Goal: Task Accomplishment & Management: Complete application form

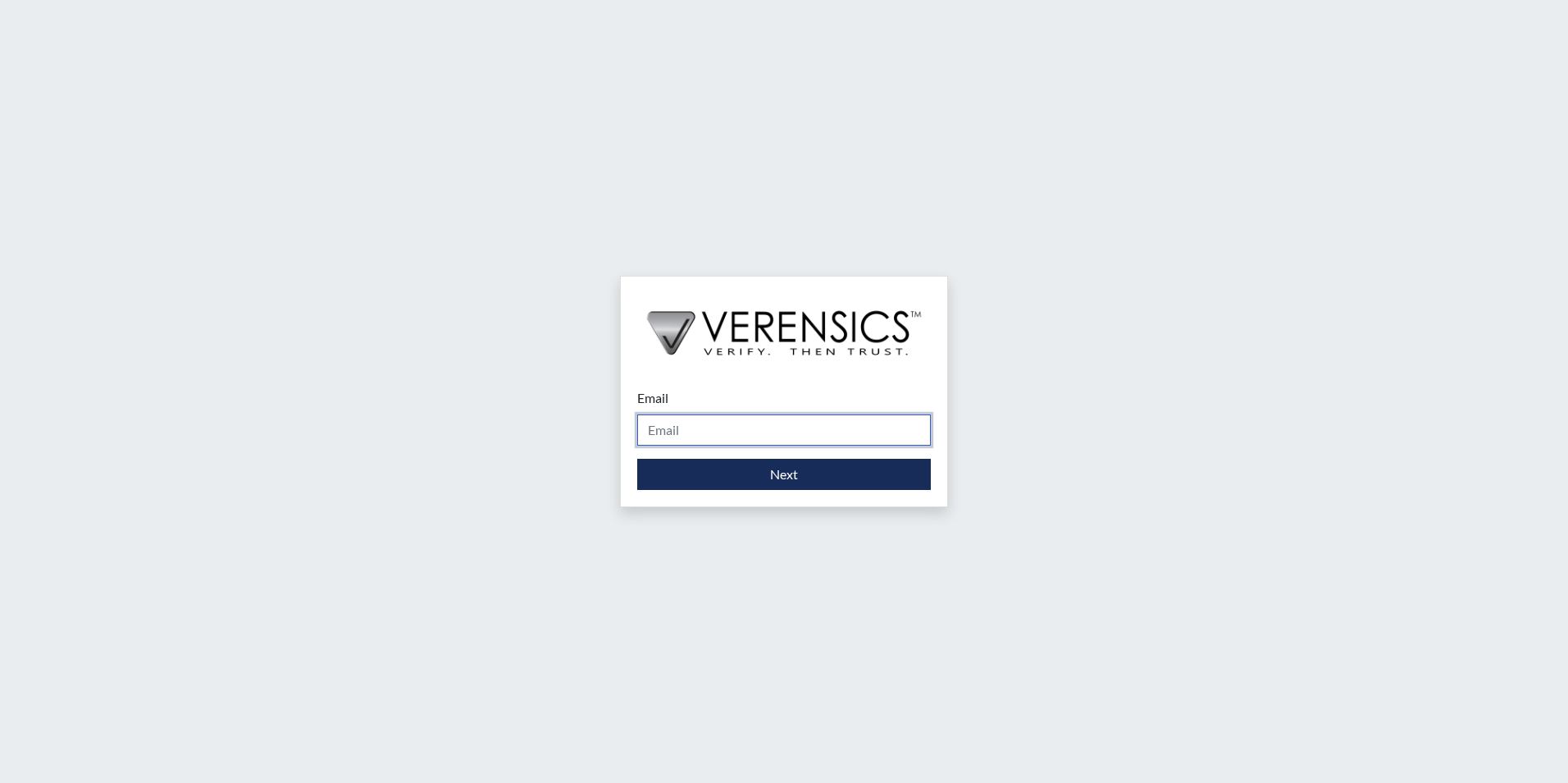
click at [732, 429] on input "Email" at bounding box center [784, 430] width 293 height 31
type input "[PERSON_NAME][EMAIL_ADDRESS][PERSON_NAME][DOMAIN_NAME]"
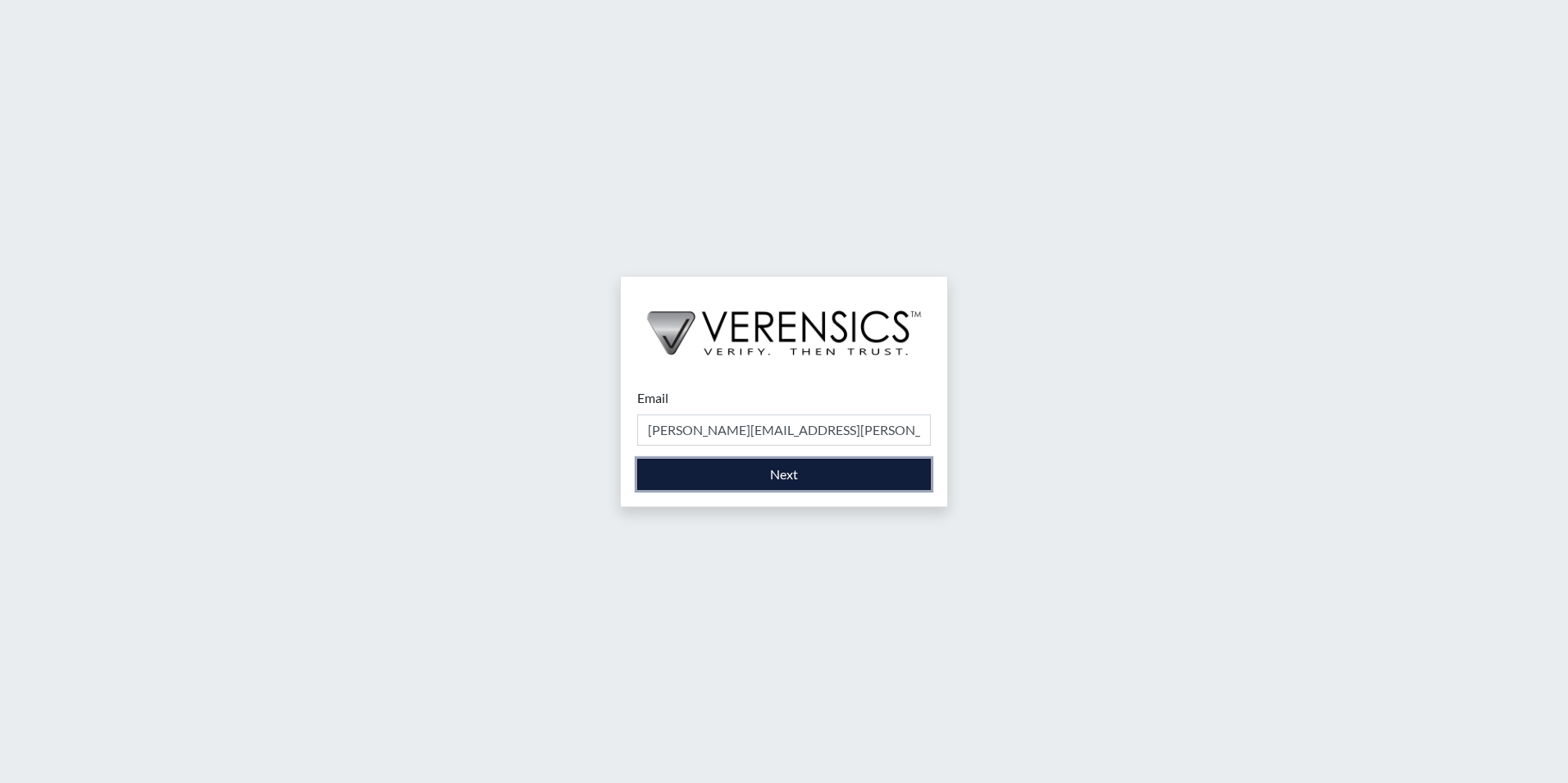
click at [729, 489] on button "Next" at bounding box center [784, 474] width 293 height 31
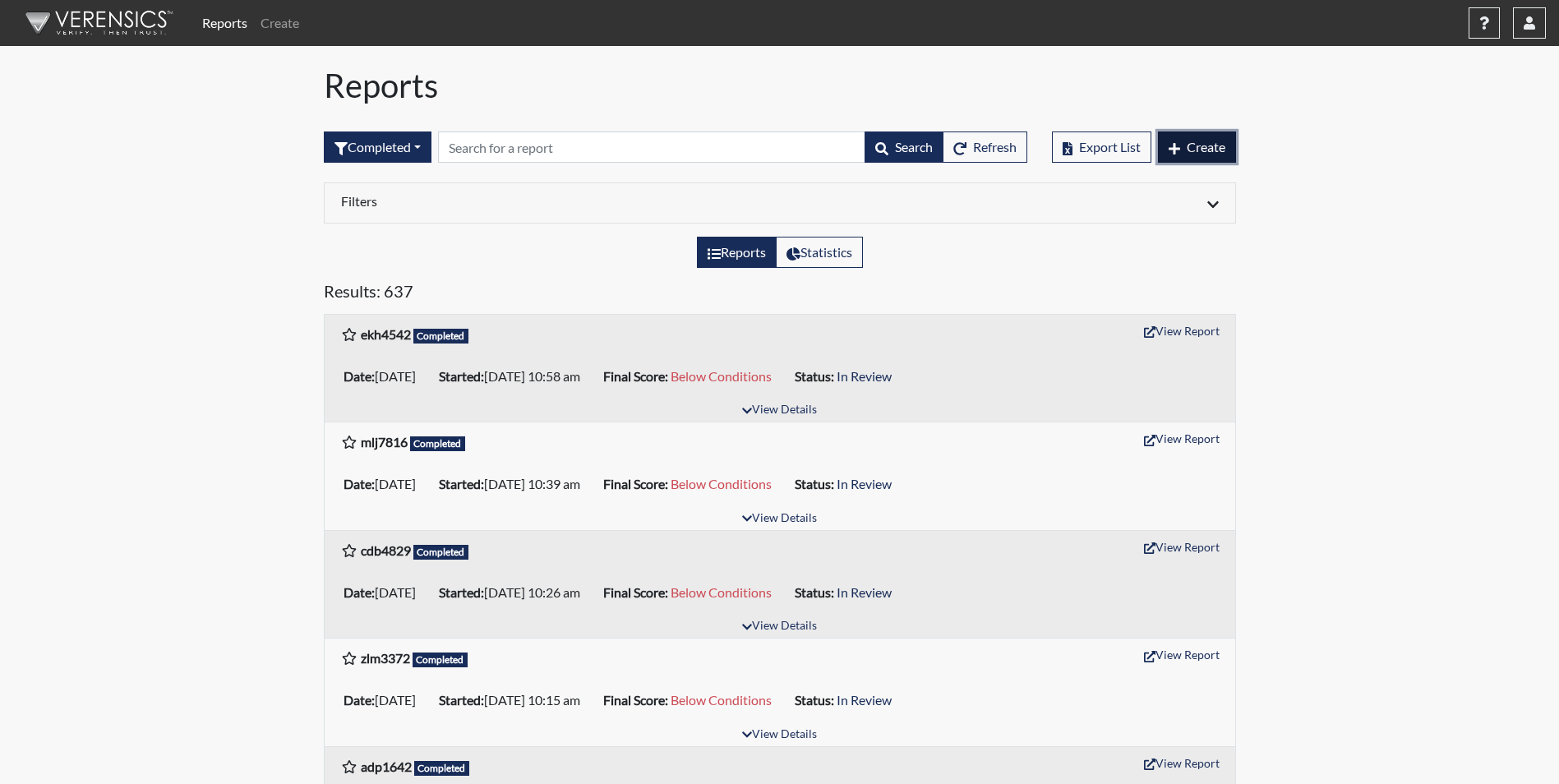
click at [1187, 152] on span "Create" at bounding box center [1206, 146] width 39 height 16
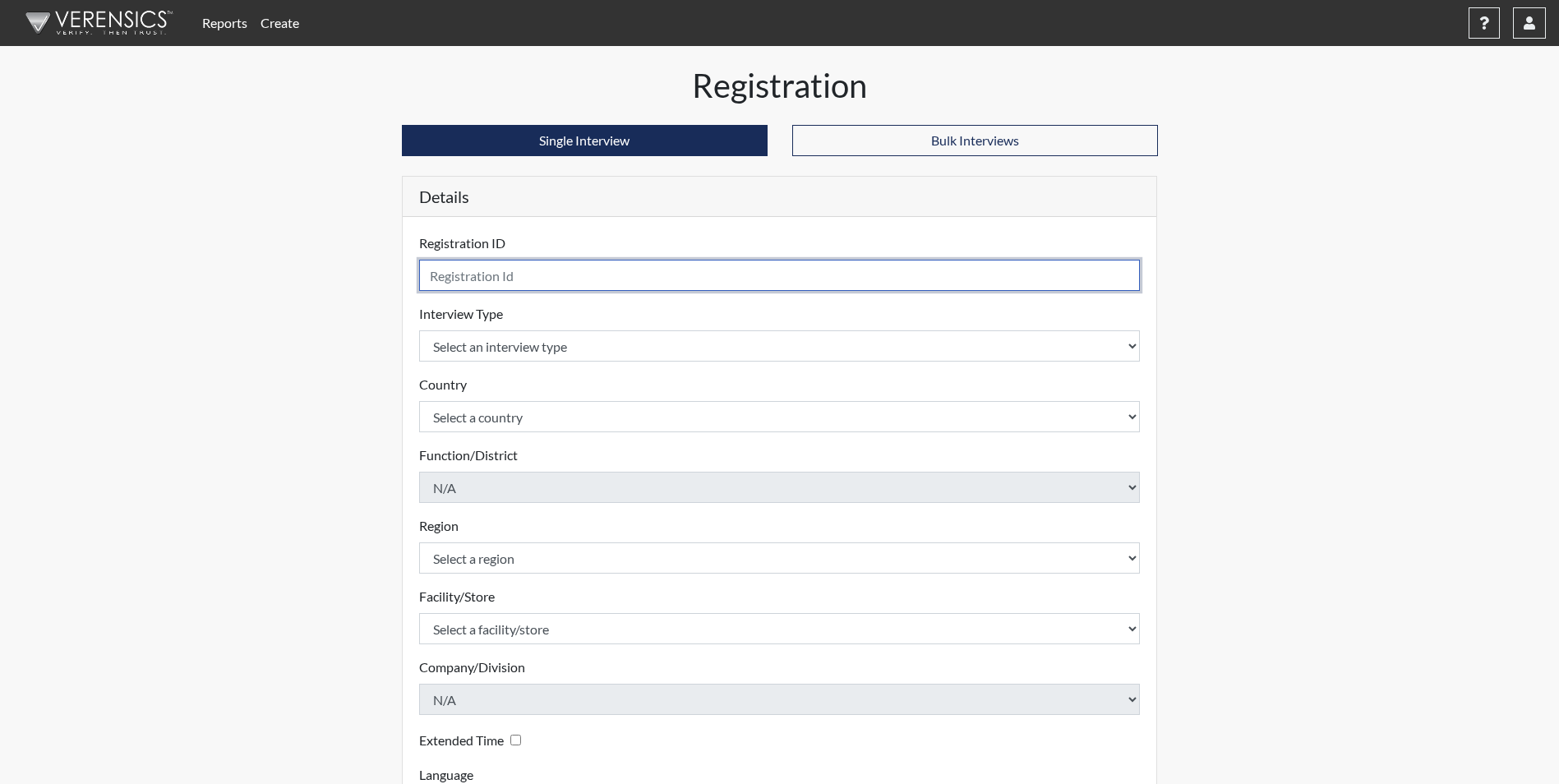
click at [510, 282] on input "text" at bounding box center [780, 275] width 721 height 31
type input "abg4203"
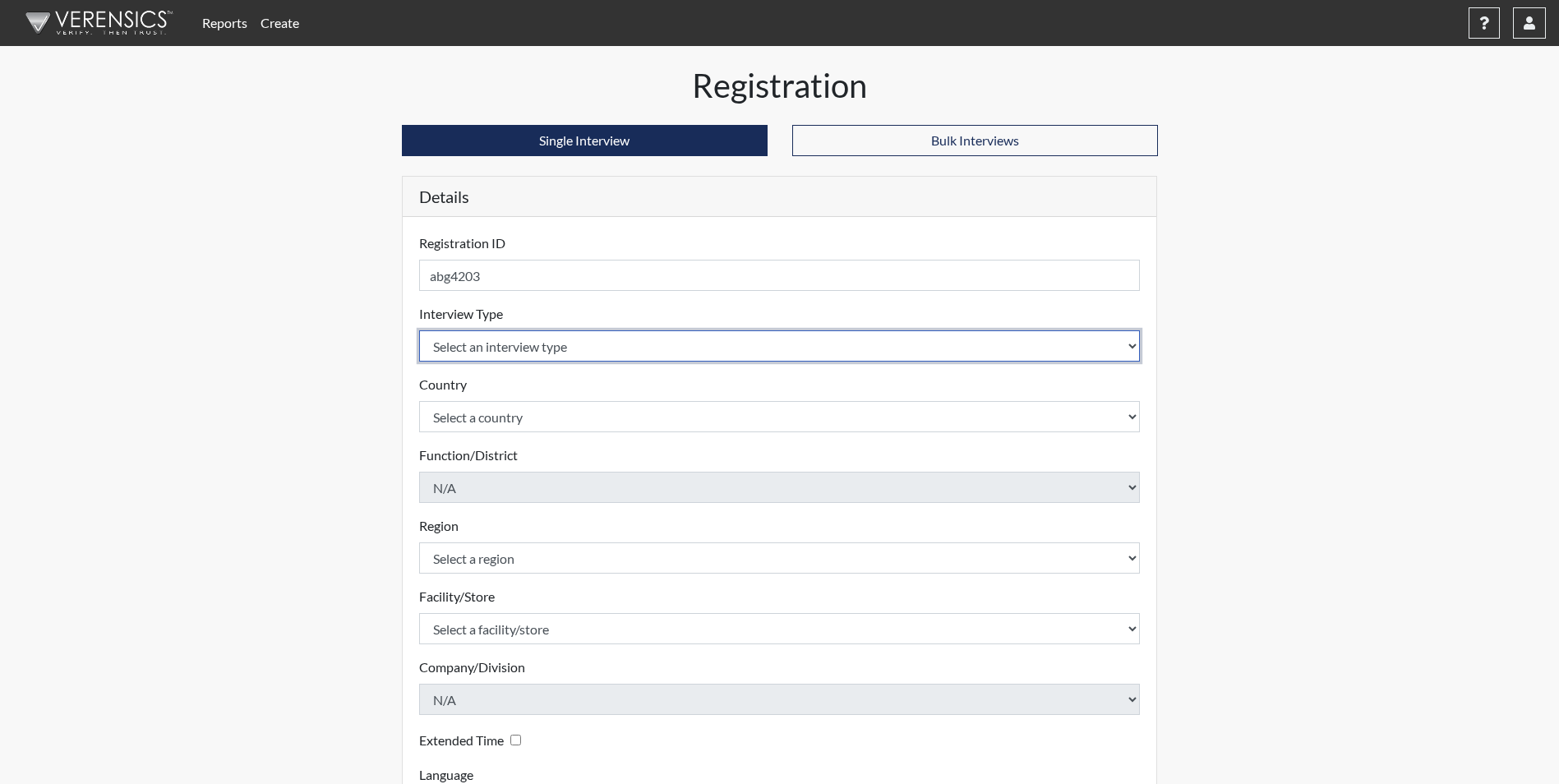
click at [483, 360] on select "Select an interview type Corrections Pre-Employment" at bounding box center [780, 345] width 721 height 31
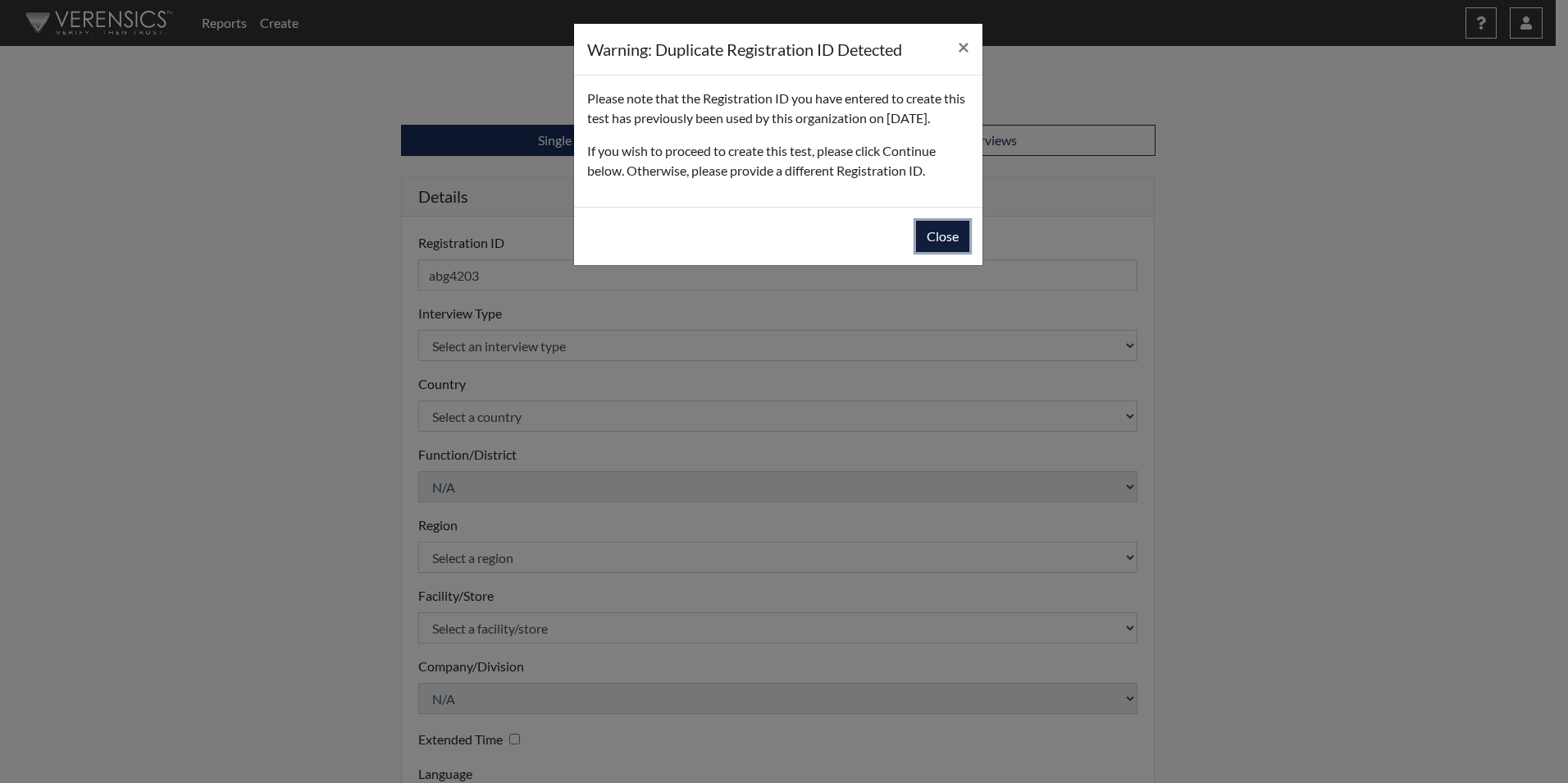
click at [952, 252] on button "Close" at bounding box center [943, 236] width 53 height 31
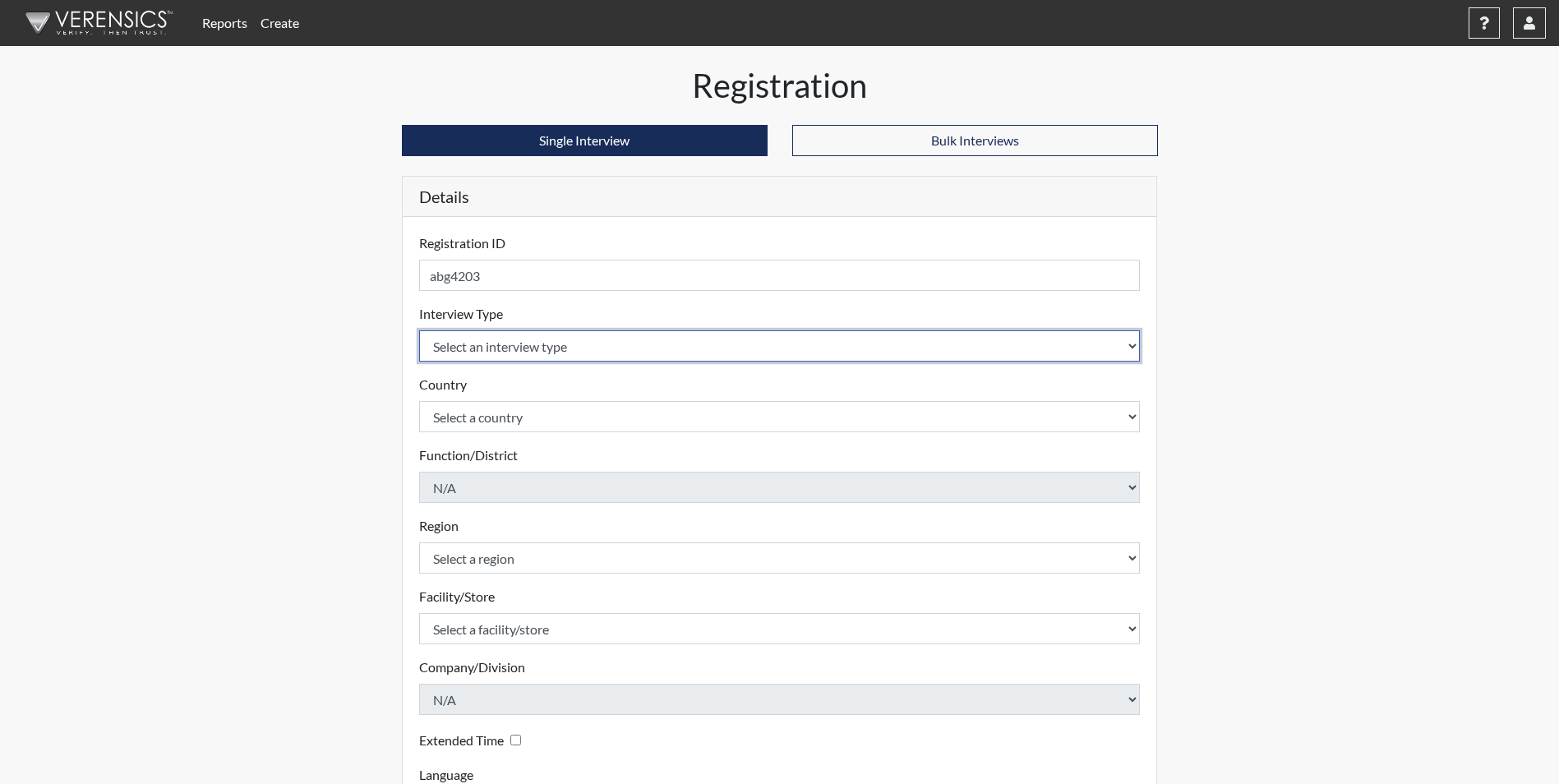
click at [580, 341] on select "Select an interview type Corrections Pre-Employment" at bounding box center [780, 345] width 721 height 31
select select "ff733e93-e1bf-11ea-9c9f-0eff0cf7eb8f"
click at [419, 330] on select "Select an interview type Corrections Pre-Employment" at bounding box center [780, 345] width 721 height 31
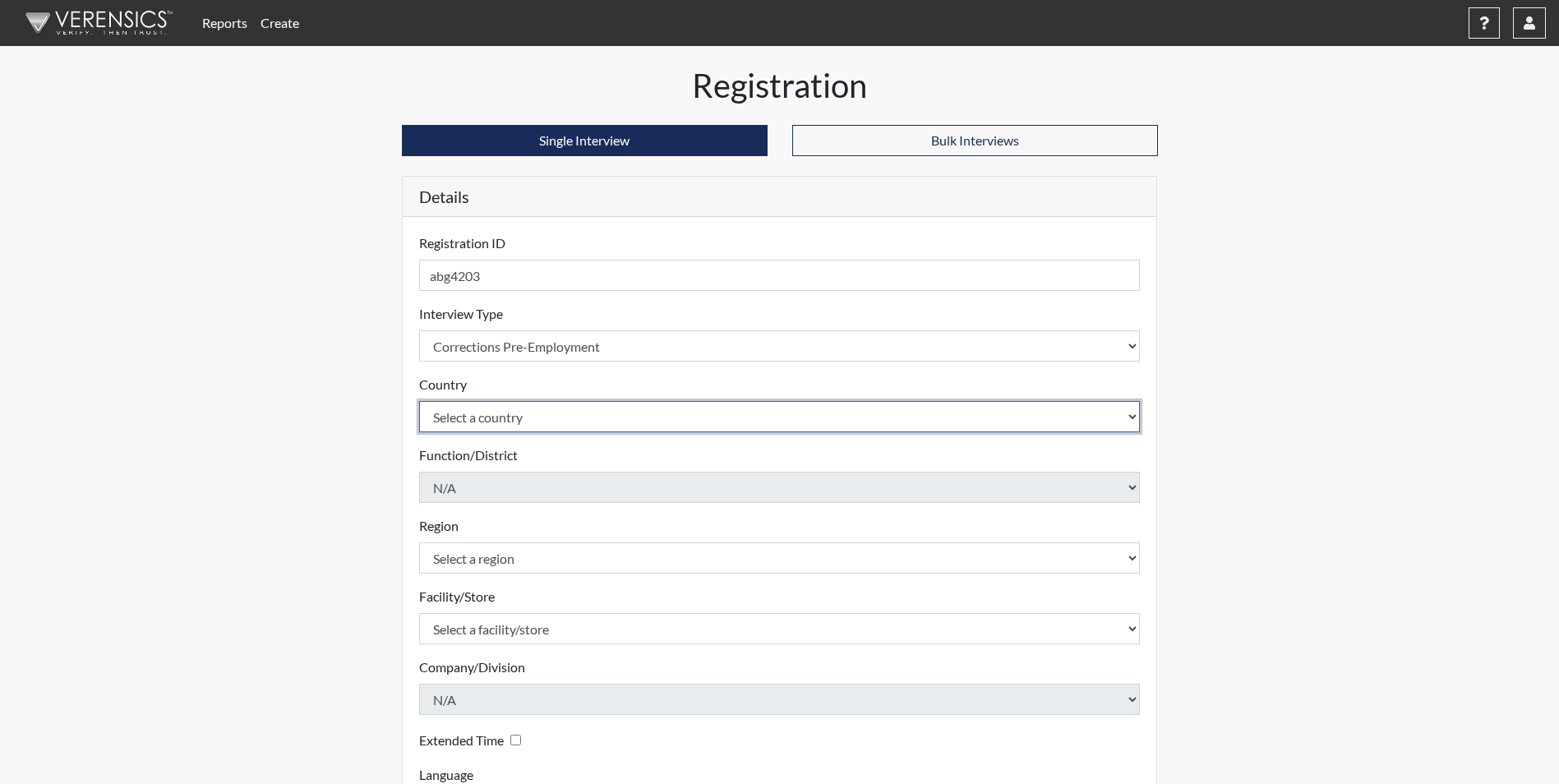
click at [573, 421] on select "Select a country [GEOGRAPHIC_DATA] [GEOGRAPHIC_DATA]" at bounding box center [780, 416] width 721 height 31
select select "united-states-of-[GEOGRAPHIC_DATA]"
click at [419, 401] on select "Select a country [GEOGRAPHIC_DATA] [GEOGRAPHIC_DATA]" at bounding box center [780, 416] width 721 height 31
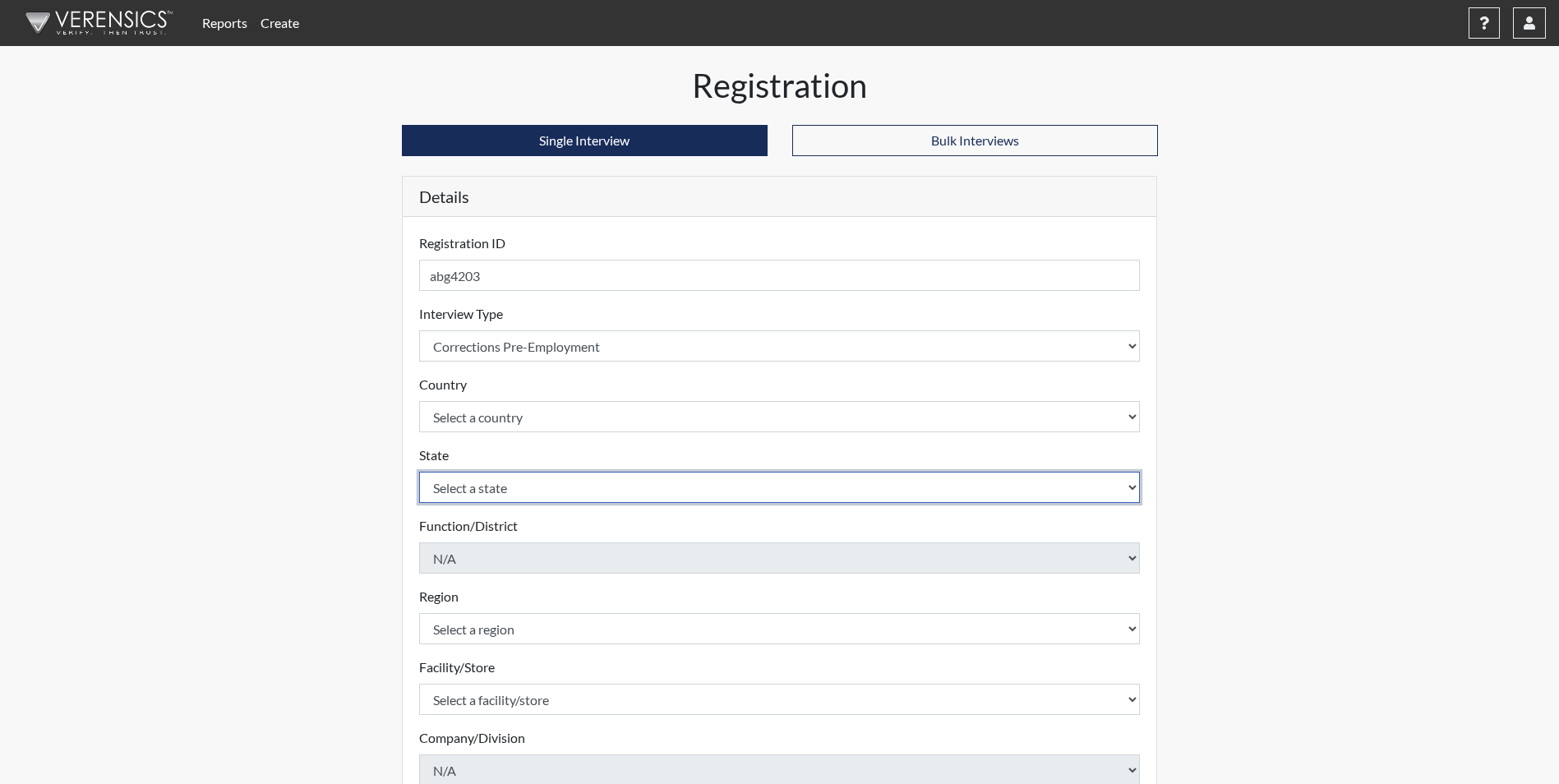
click at [543, 490] on select "Select a state [US_STATE] [US_STATE] [US_STATE] [US_STATE] [US_STATE] [US_STATE…" at bounding box center [780, 487] width 721 height 31
select select "GA"
click at [419, 472] on select "Select a state [US_STATE] [US_STATE] [US_STATE] [US_STATE] [US_STATE] [US_STATE…" at bounding box center [780, 487] width 721 height 31
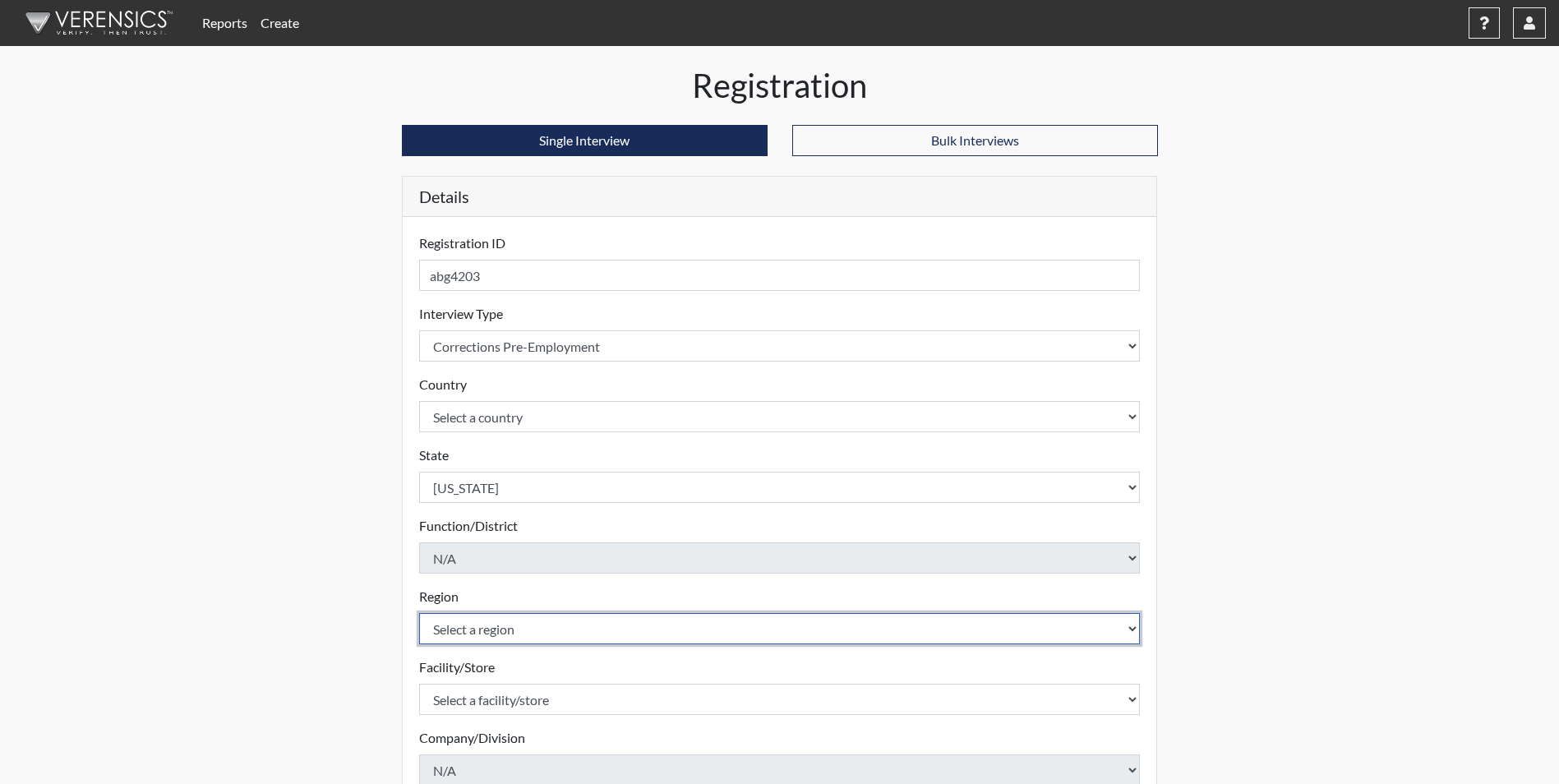
click at [520, 624] on select "Select a region [GEOGRAPHIC_DATA]" at bounding box center [780, 628] width 721 height 31
select select "51976826-f18e-4b67-8d3b-b0a0fa2f97ff"
click at [419, 613] on select "Select a region [GEOGRAPHIC_DATA]" at bounding box center [780, 628] width 721 height 31
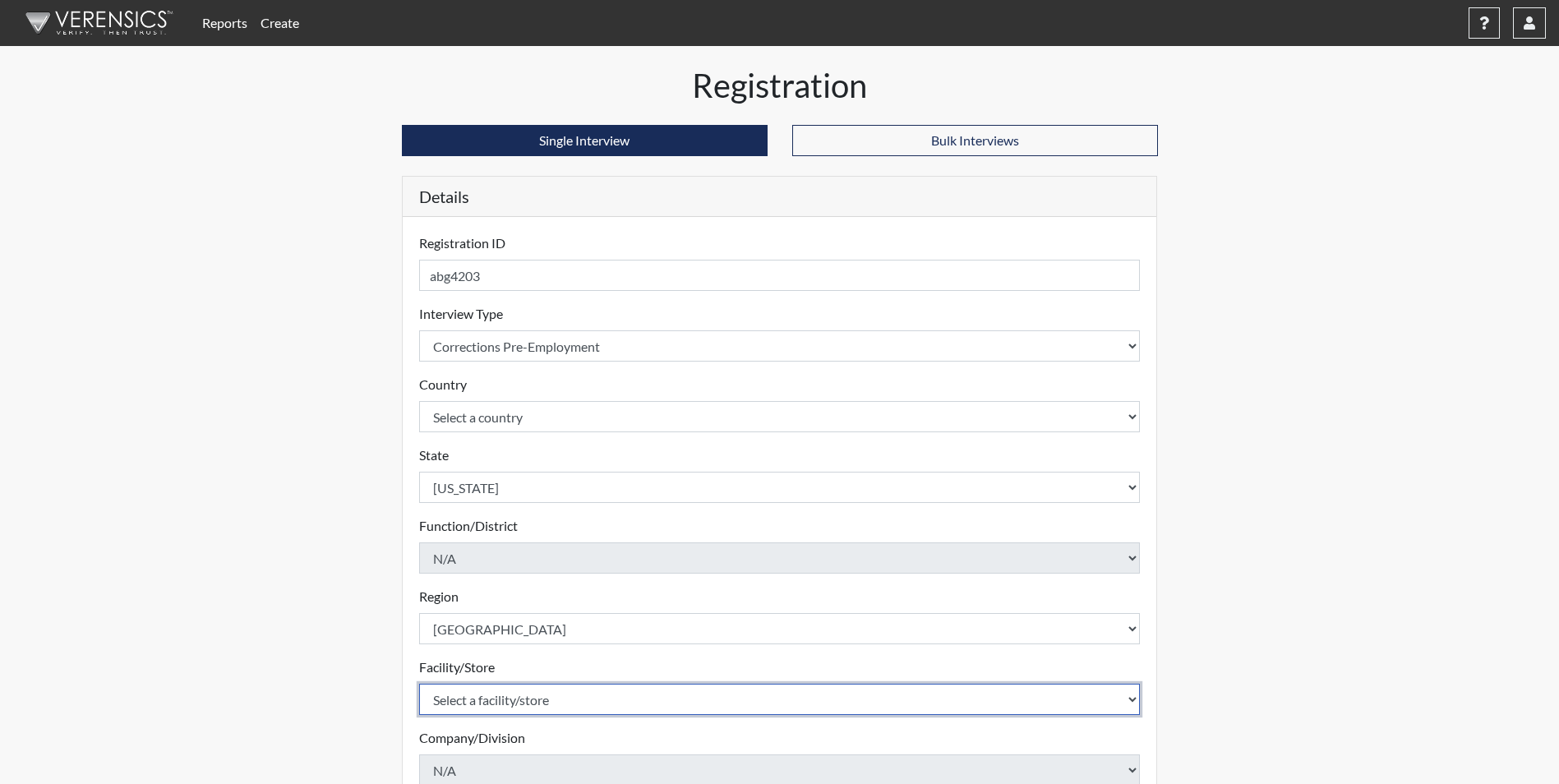
click at [498, 693] on select "Select a facility/store [PERSON_NAME] [PERSON_NAME] PSATC" at bounding box center [780, 699] width 721 height 31
select select "2bf4b575-5263-4093-9a0c-a4d6e4f1d94a"
click at [419, 684] on select "Select a facility/store [PERSON_NAME] [PERSON_NAME] PSATC" at bounding box center [780, 699] width 721 height 31
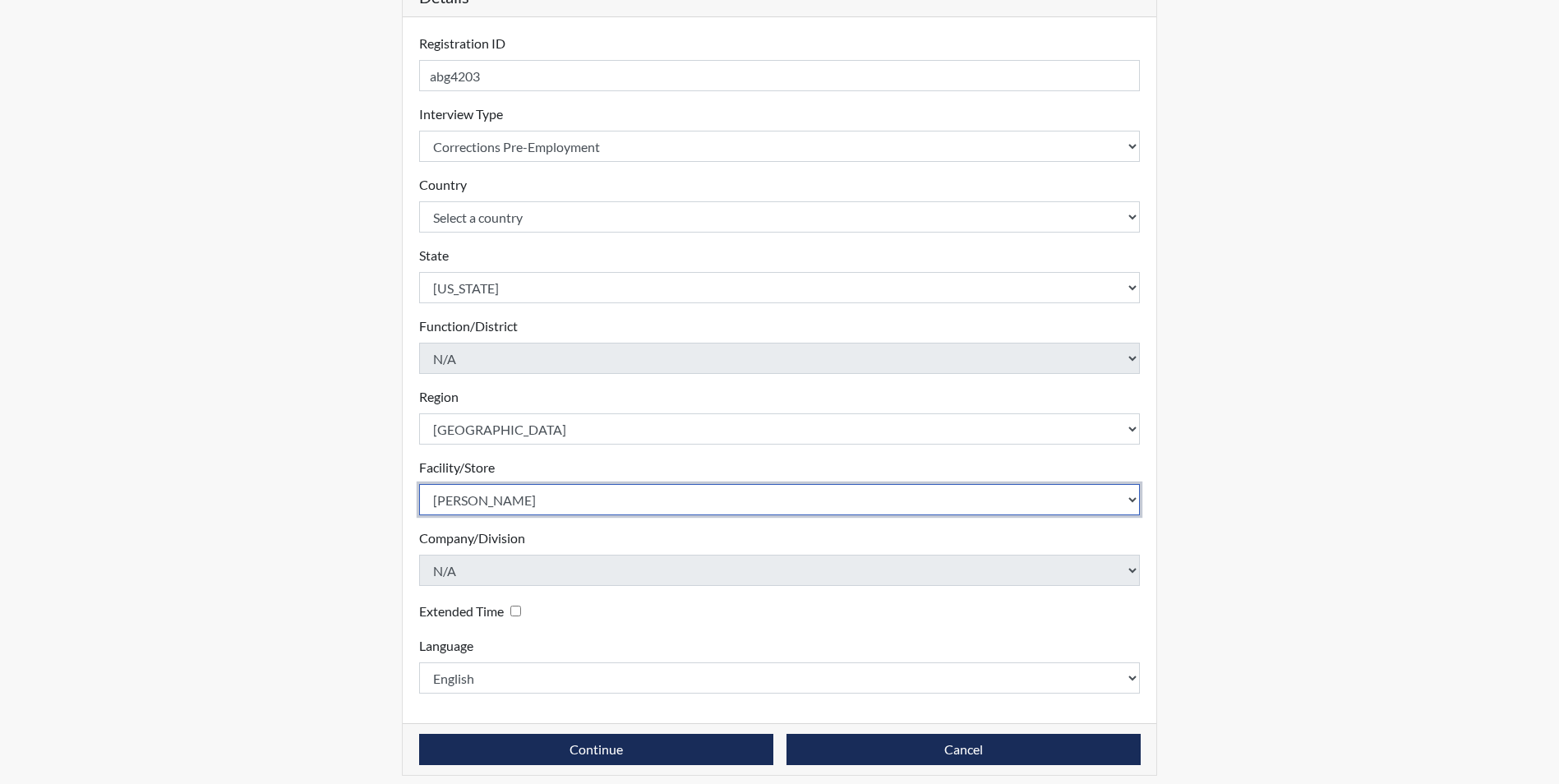
scroll to position [211, 0]
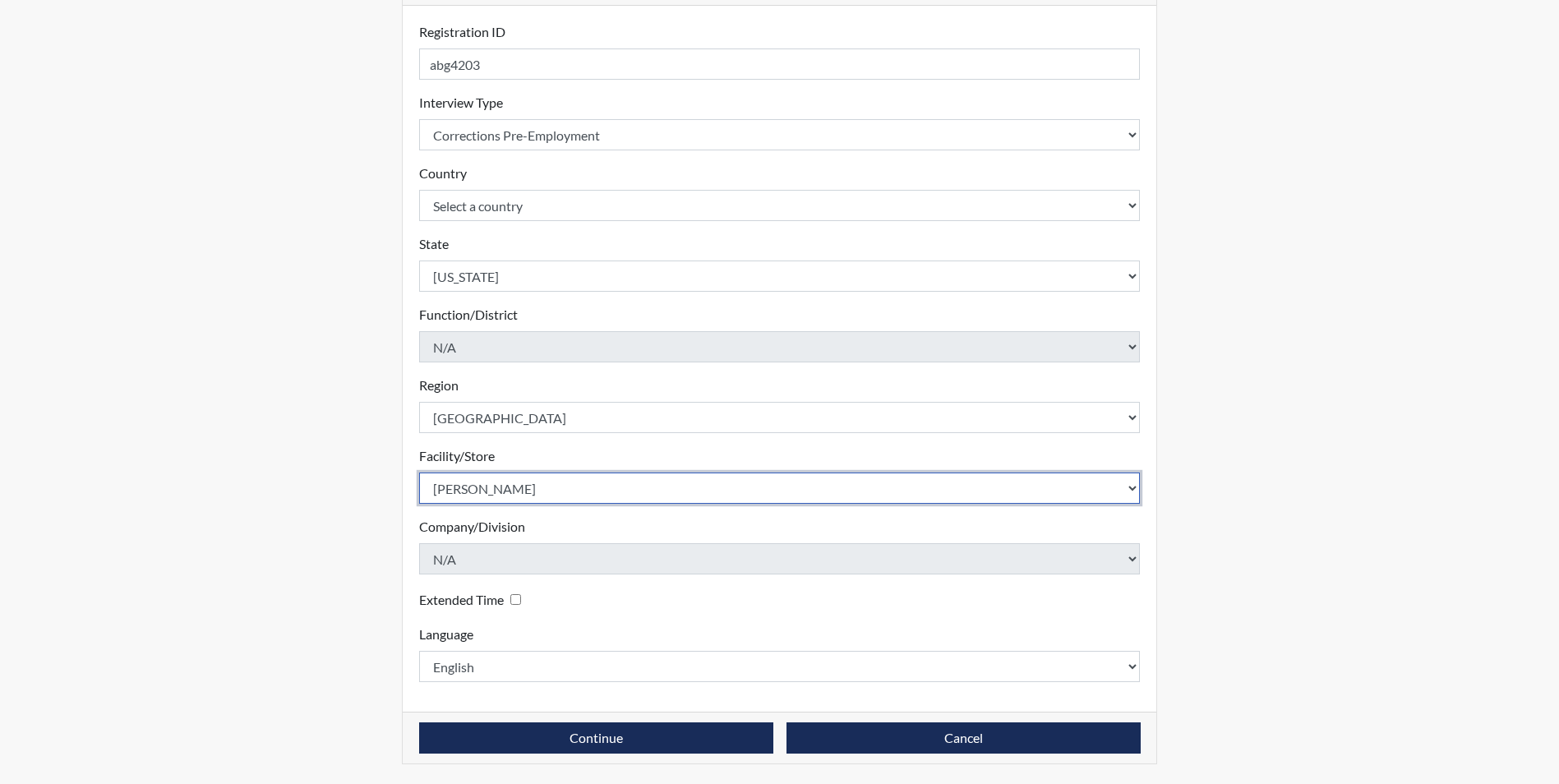
click at [419, 473] on select "Select a facility/store [PERSON_NAME] [PERSON_NAME] PSATC" at bounding box center [780, 488] width 721 height 31
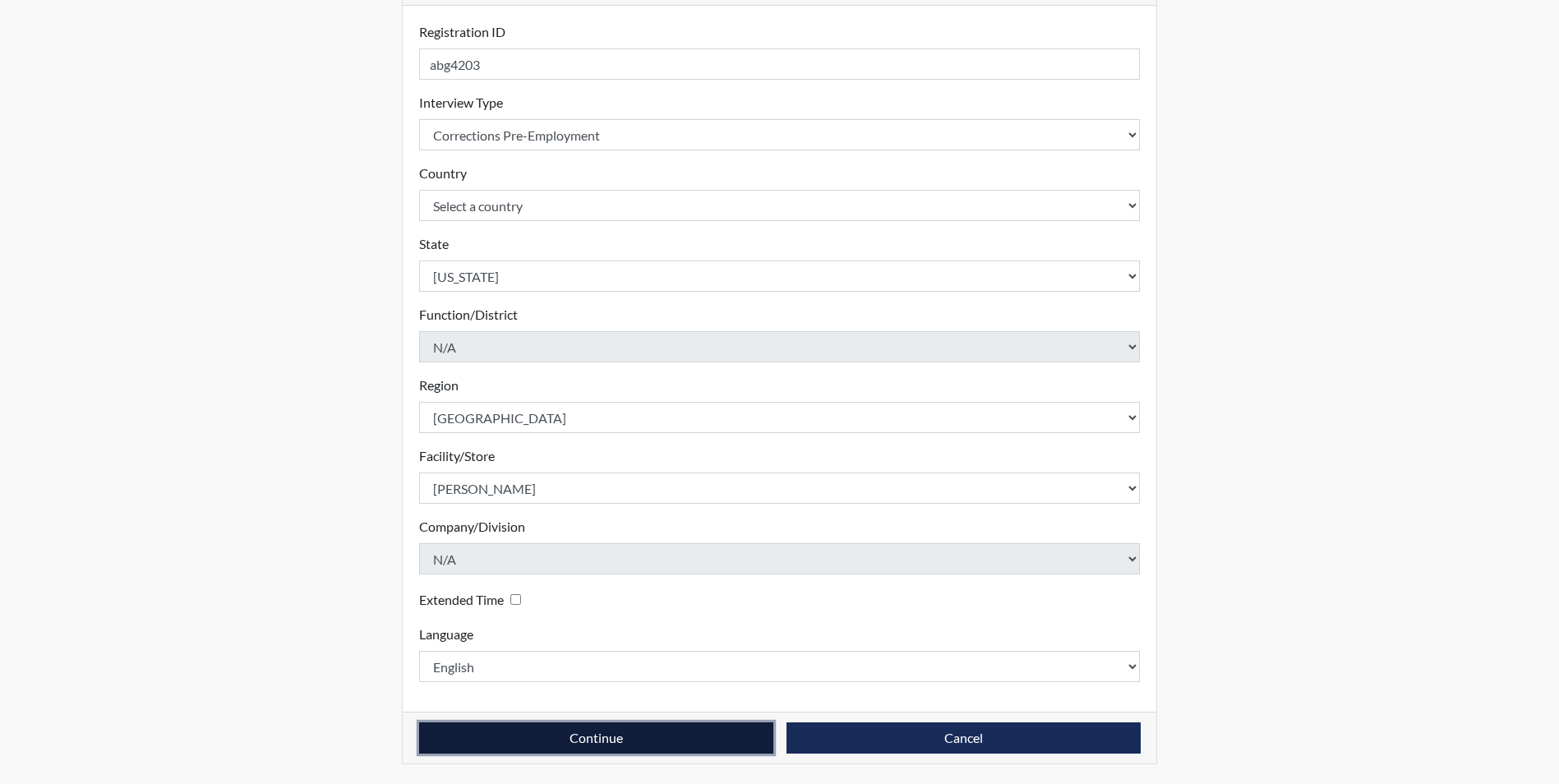
click at [489, 737] on button "Continue" at bounding box center [596, 738] width 354 height 31
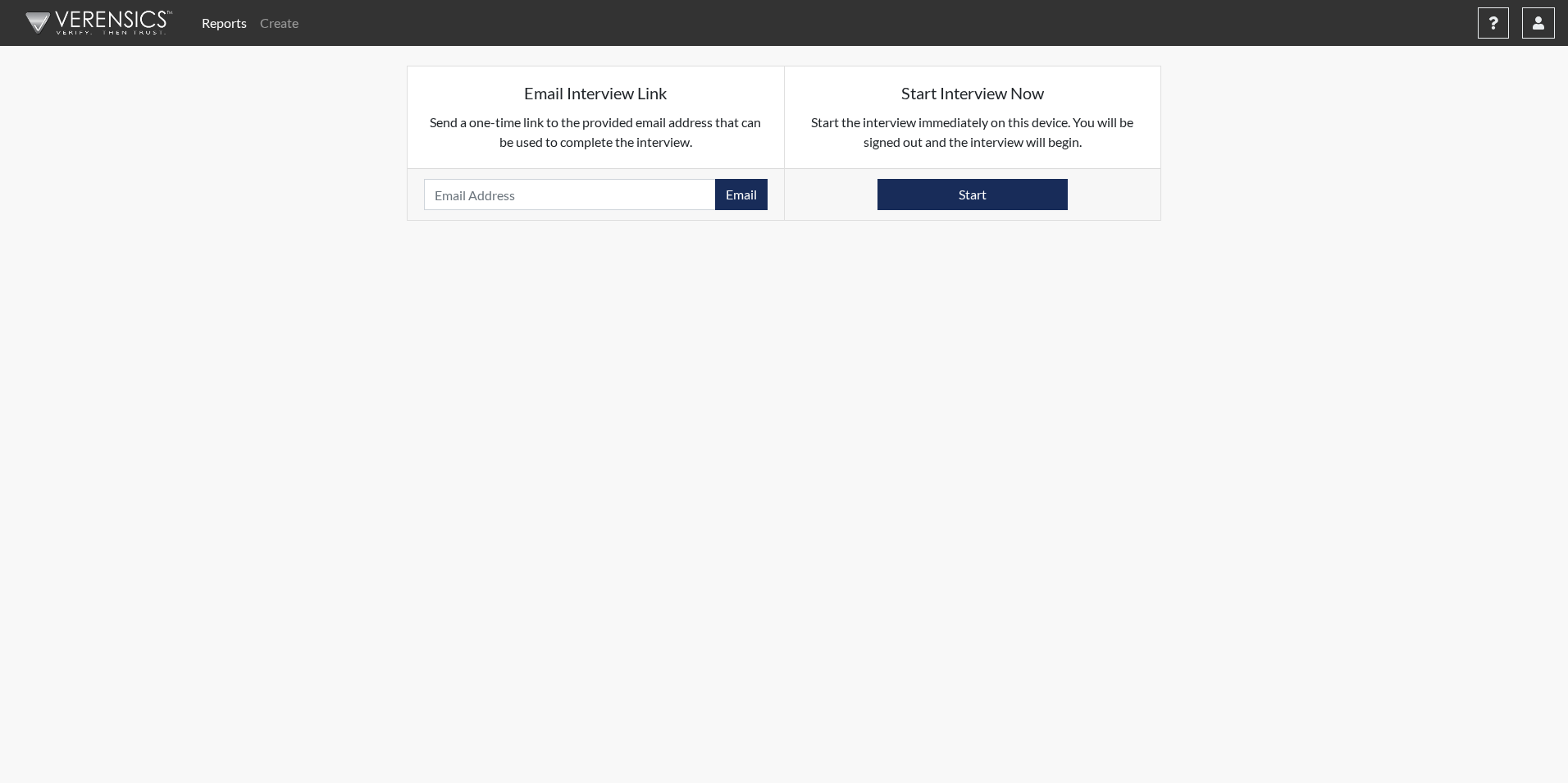
click at [897, 176] on div "Start" at bounding box center [972, 194] width 376 height 52
click at [896, 178] on button "Start" at bounding box center [972, 194] width 190 height 31
